Goal: Task Accomplishment & Management: Use online tool/utility

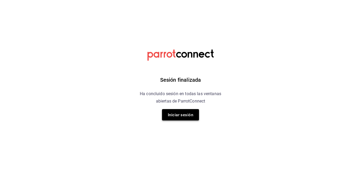
click at [172, 113] on font "Iniciar sesión" at bounding box center [180, 115] width 25 height 5
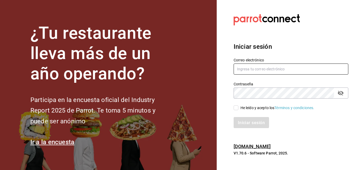
click at [252, 68] on input "text" at bounding box center [290, 69] width 115 height 11
type input "carlos.bautista@grupocosteno.com"
click at [238, 108] on span "He leído y acepto los Términos y condiciones." at bounding box center [276, 108] width 76 height 6
click at [238, 108] on input "He leído y acepto los Términos y condiciones." at bounding box center [235, 108] width 5 height 5
checkbox input "true"
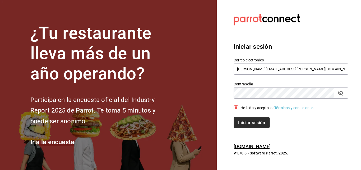
click at [249, 120] on button "Iniciar sesión" at bounding box center [251, 122] width 36 height 11
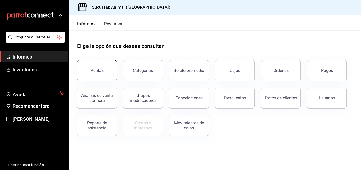
click at [109, 73] on button "Ventas" at bounding box center [97, 70] width 40 height 21
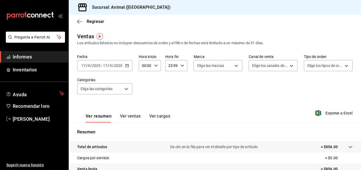
click at [127, 68] on div "[DATE] [DATE] - [DATE] [DATE]" at bounding box center [104, 65] width 55 height 11
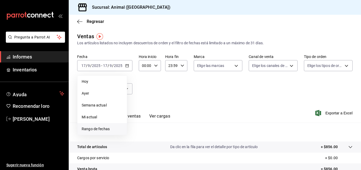
click at [88, 127] on font "Rango de fechas" at bounding box center [96, 129] width 28 height 4
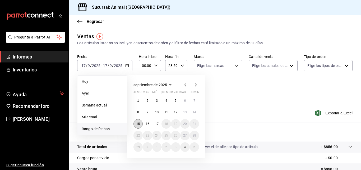
click at [140, 124] on font "15" at bounding box center [137, 124] width 3 height 4
click at [158, 125] on font "17" at bounding box center [156, 124] width 3 height 4
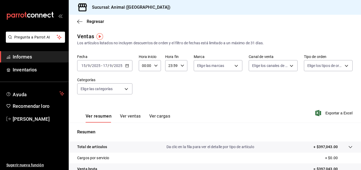
click at [155, 65] on icon "button" at bounding box center [156, 66] width 4 height 4
click at [141, 99] on button "05" at bounding box center [143, 102] width 9 height 11
type input "05:00"
click at [145, 101] on font "05" at bounding box center [144, 102] width 4 height 4
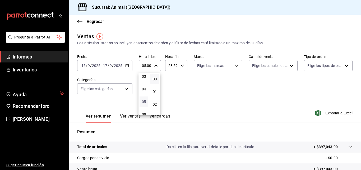
click at [145, 101] on font "05" at bounding box center [144, 102] width 4 height 4
click at [179, 66] on div at bounding box center [180, 85] width 361 height 170
click at [181, 66] on icon "button" at bounding box center [182, 66] width 4 height 4
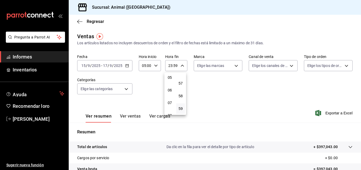
scroll to position [61, 0]
click at [170, 81] on font "05" at bounding box center [170, 82] width 4 height 4
click at [180, 79] on font "00" at bounding box center [180, 79] width 4 height 4
type input "05:00"
click at [333, 113] on div at bounding box center [180, 85] width 361 height 170
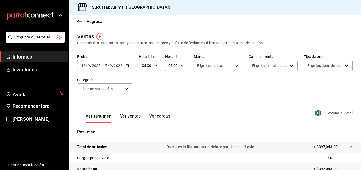
click at [325, 113] on font "Exportar a Excel" at bounding box center [338, 113] width 27 height 4
